Goal: Transaction & Acquisition: Purchase product/service

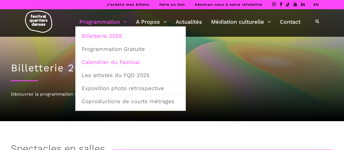
click at [122, 62] on link "Calendrier du Festival" at bounding box center [130, 62] width 104 height 13
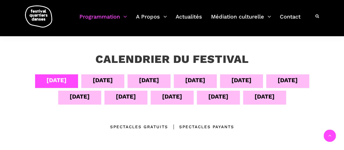
scroll to position [98, 0]
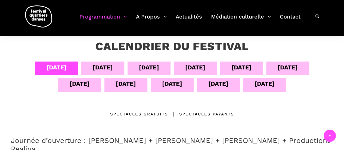
drag, startPoint x: 348, startPoint y: 31, endPoint x: 341, endPoint y: 60, distance: 29.8
click at [114, 77] on div "[DATE] sept [DATE] sept [DATE] sept [DATE] sept [DATE] sept [DATE]" at bounding box center [172, 77] width 322 height 33
click at [116, 84] on div "[DATE]" at bounding box center [126, 84] width 20 height 10
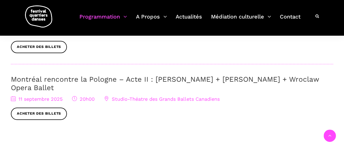
scroll to position [278, 0]
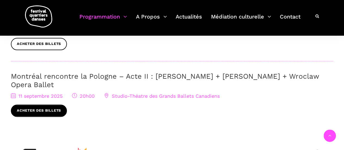
click at [53, 113] on link "Acheter des billets" at bounding box center [39, 110] width 56 height 12
